Goal: Task Accomplishment & Management: Manage account settings

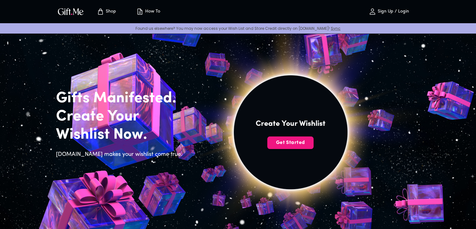
click at [400, 13] on p "Sign Up / Login" at bounding box center [392, 11] width 33 height 5
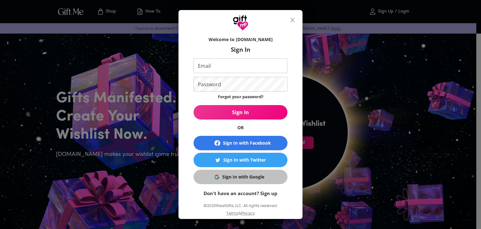
click at [229, 176] on div "Sign In with Google" at bounding box center [243, 176] width 42 height 7
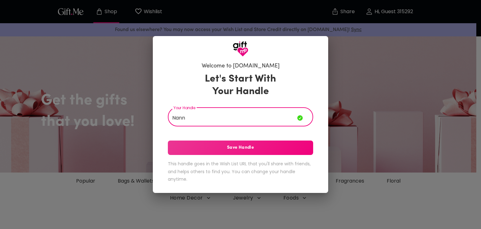
type input "Nann"
click at [274, 151] on span "Save Handle" at bounding box center [240, 147] width 145 height 7
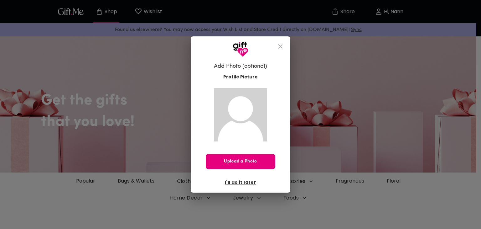
click at [281, 47] on icon "close" at bounding box center [280, 47] width 8 height 8
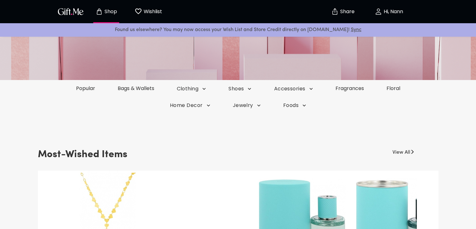
scroll to position [94, 0]
